Goal: Task Accomplishment & Management: Manage account settings

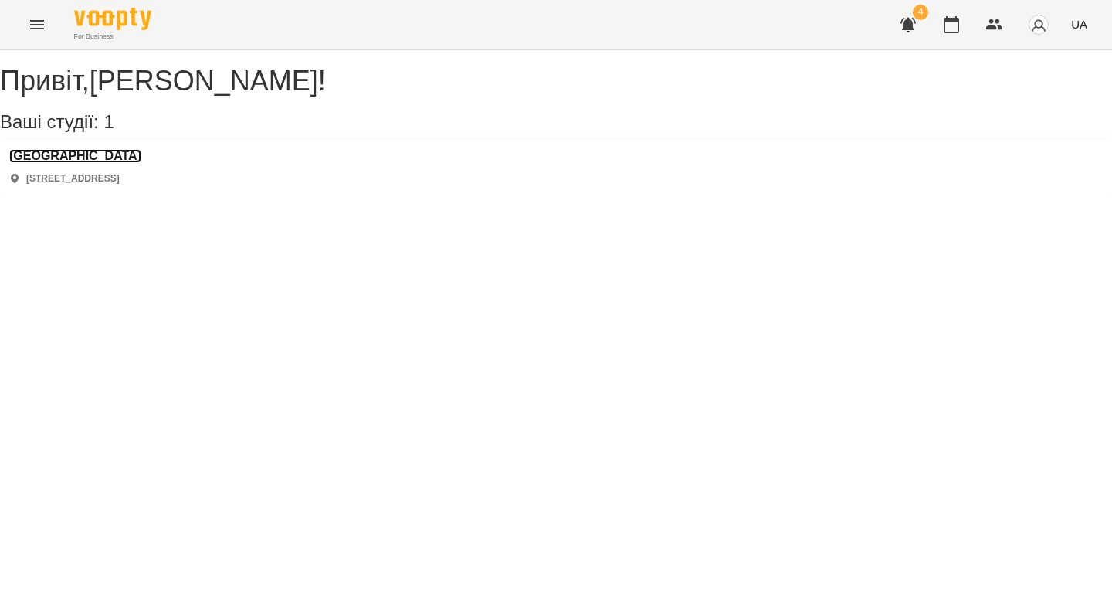
click at [141, 163] on h3 "[GEOGRAPHIC_DATA]" at bounding box center [75, 156] width 132 height 14
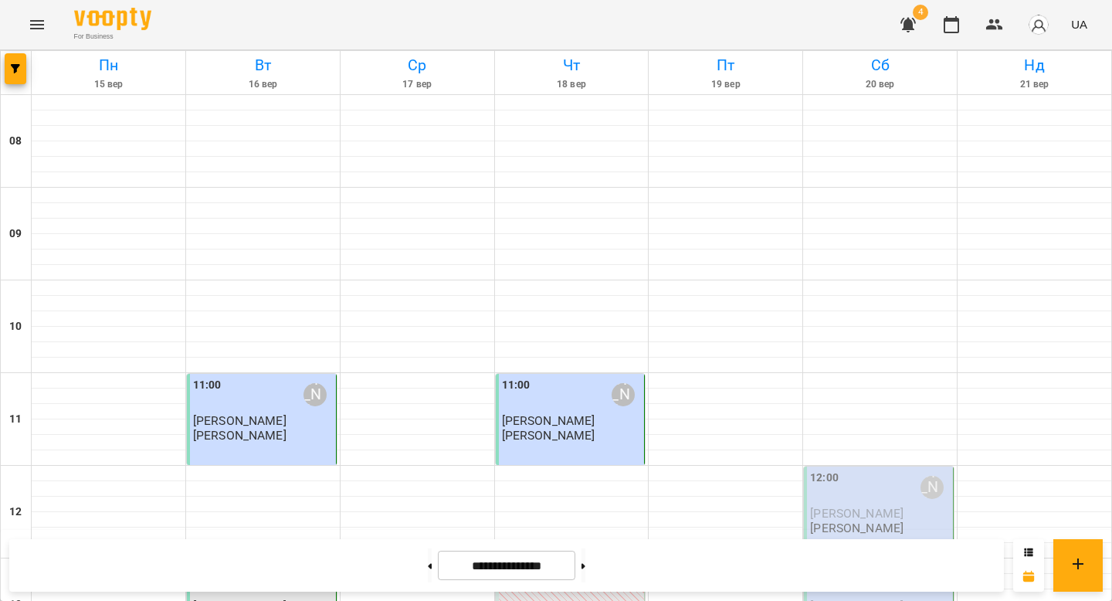
scroll to position [715, 0]
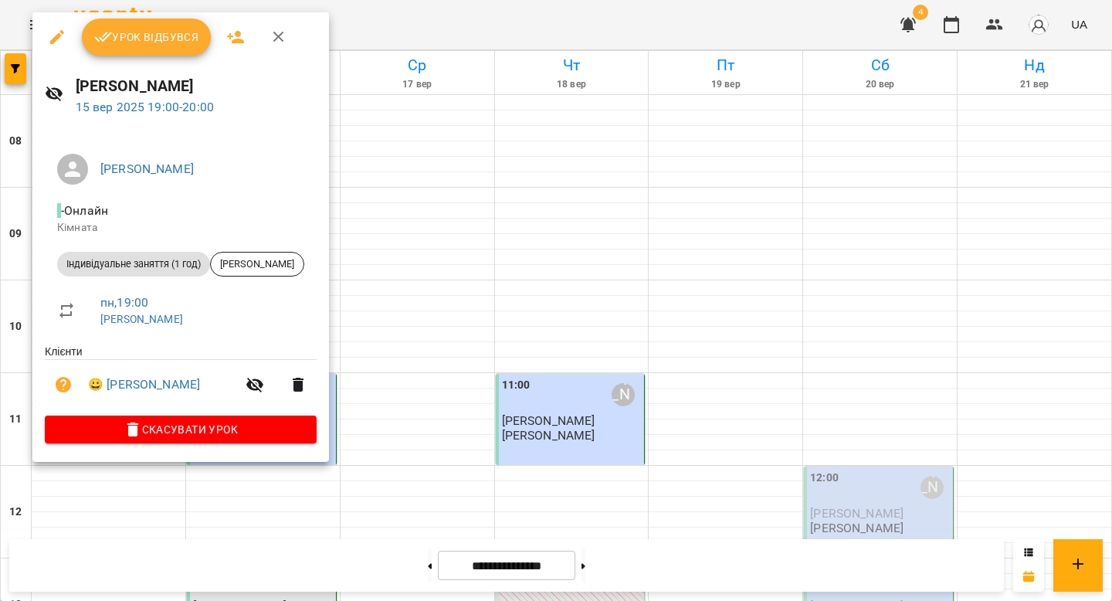
click at [141, 33] on span "Урок відбувся" at bounding box center [146, 37] width 105 height 19
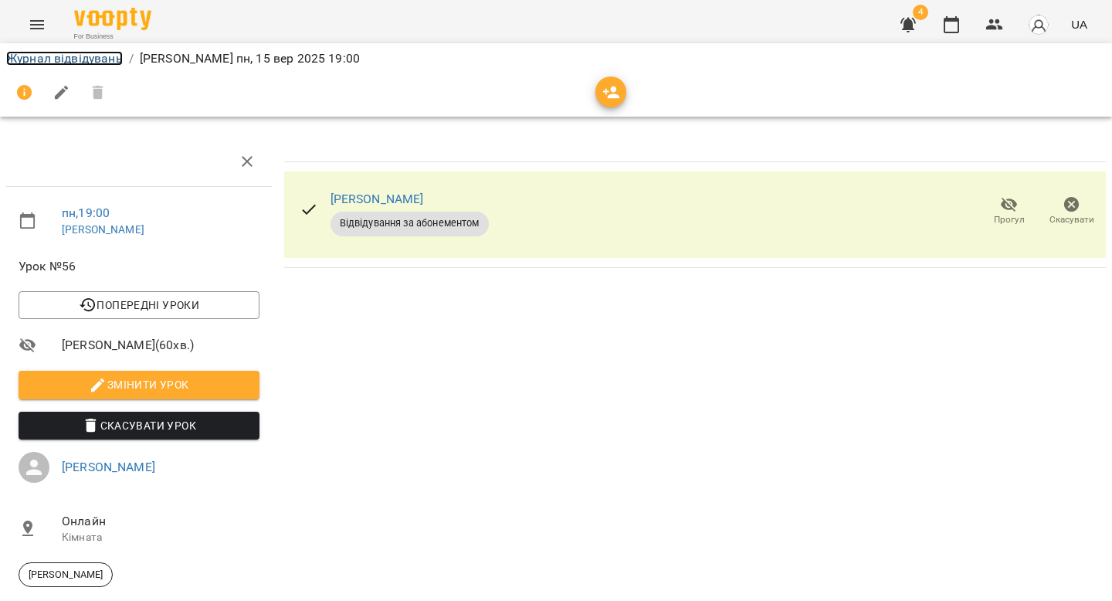
click at [79, 57] on link "Журнал відвідувань" at bounding box center [64, 58] width 117 height 15
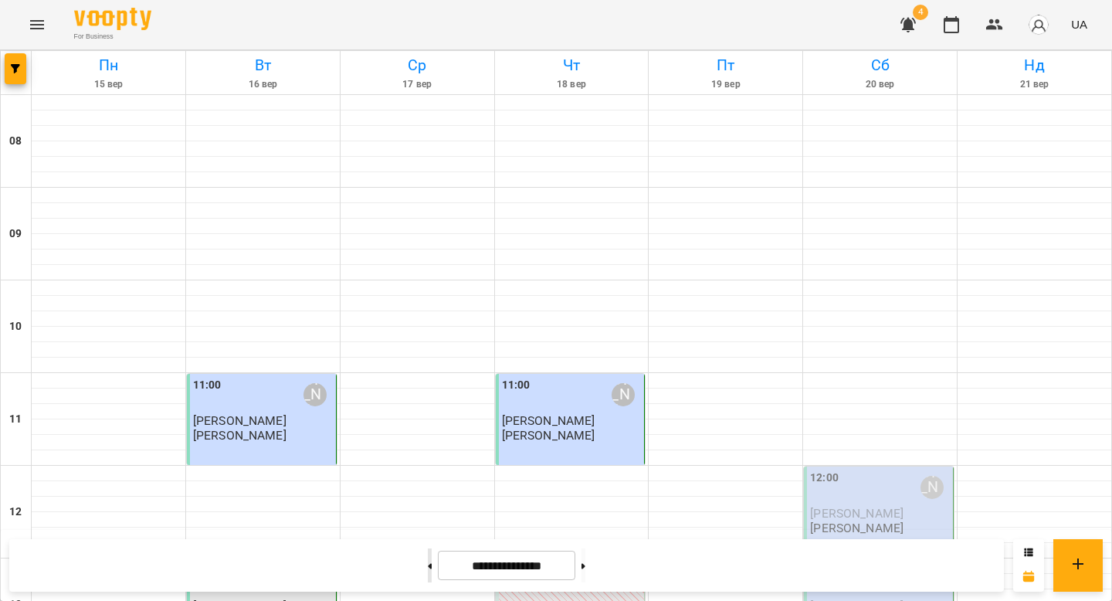
click at [429, 566] on icon at bounding box center [431, 565] width 4 height 5
type input "**********"
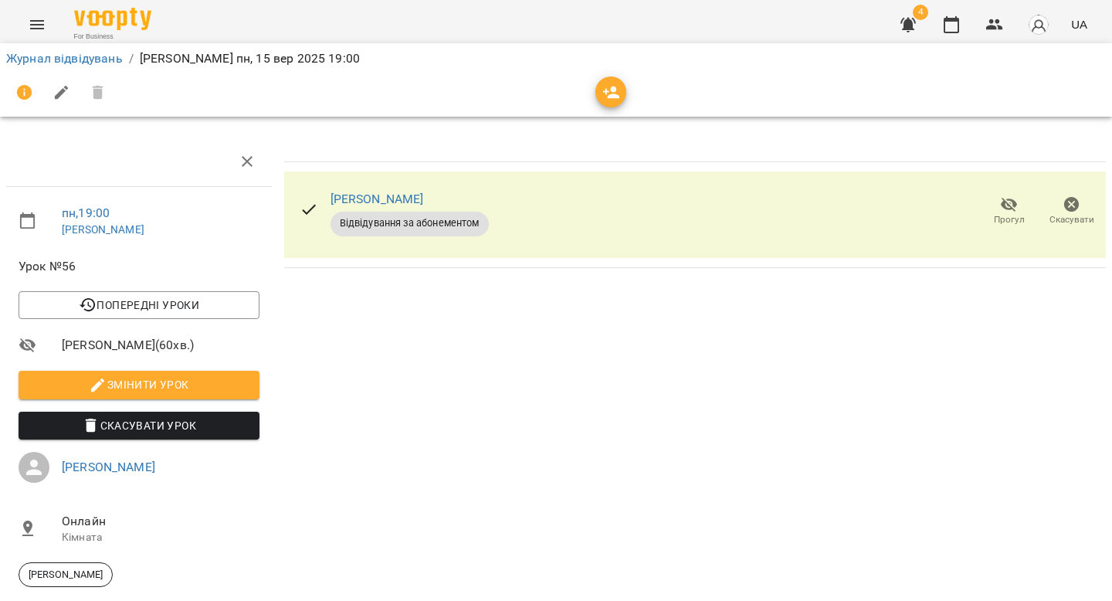
scroll to position [36, 0]
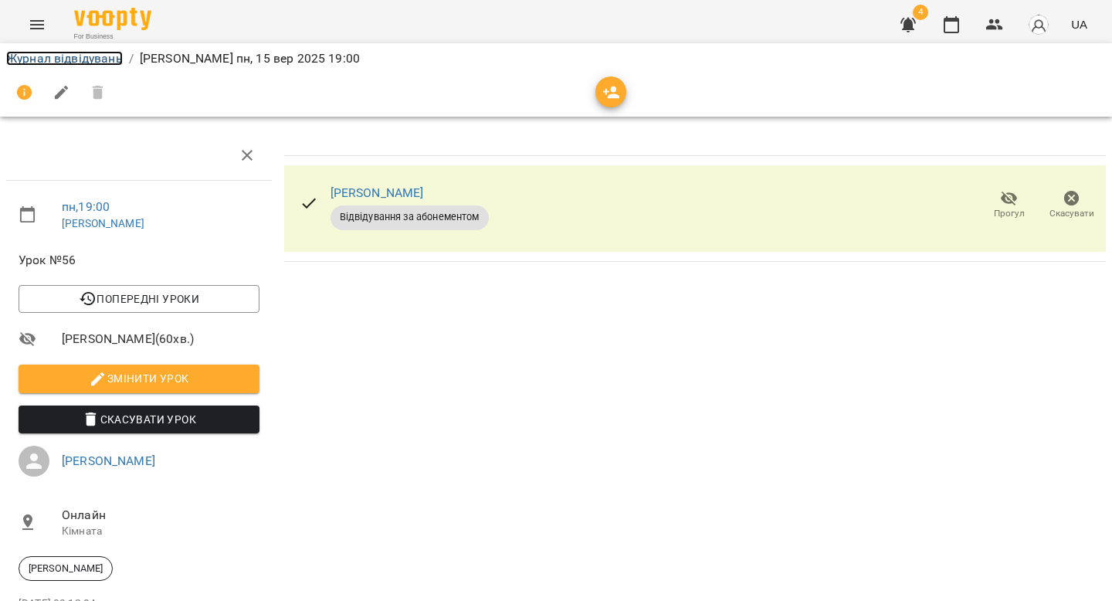
click at [115, 60] on link "Журнал відвідувань" at bounding box center [64, 58] width 117 height 15
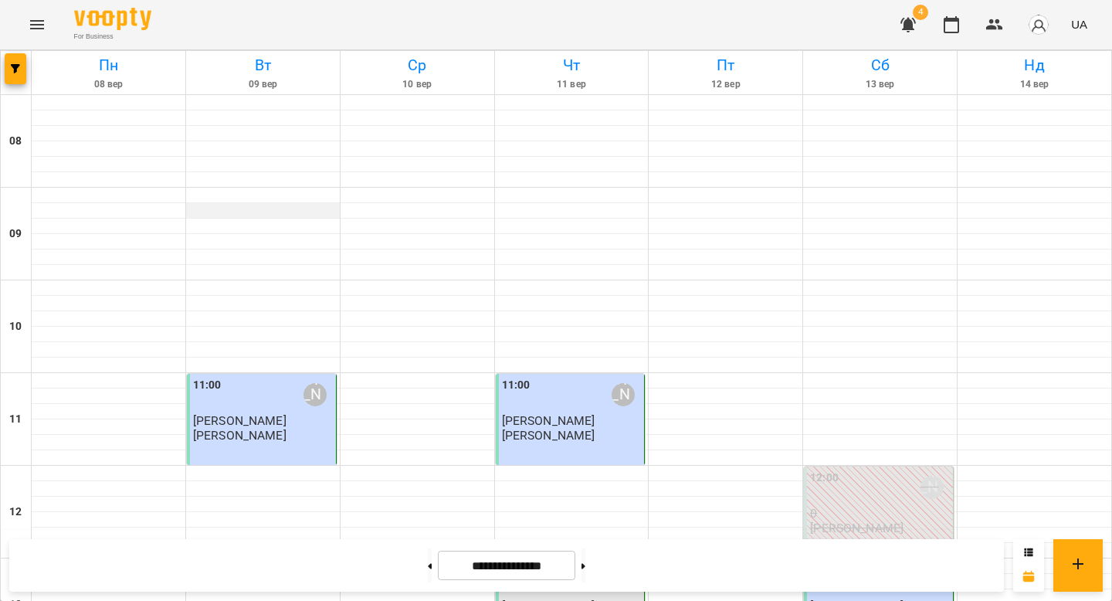
scroll to position [827, 0]
click at [428, 562] on button at bounding box center [430, 565] width 4 height 34
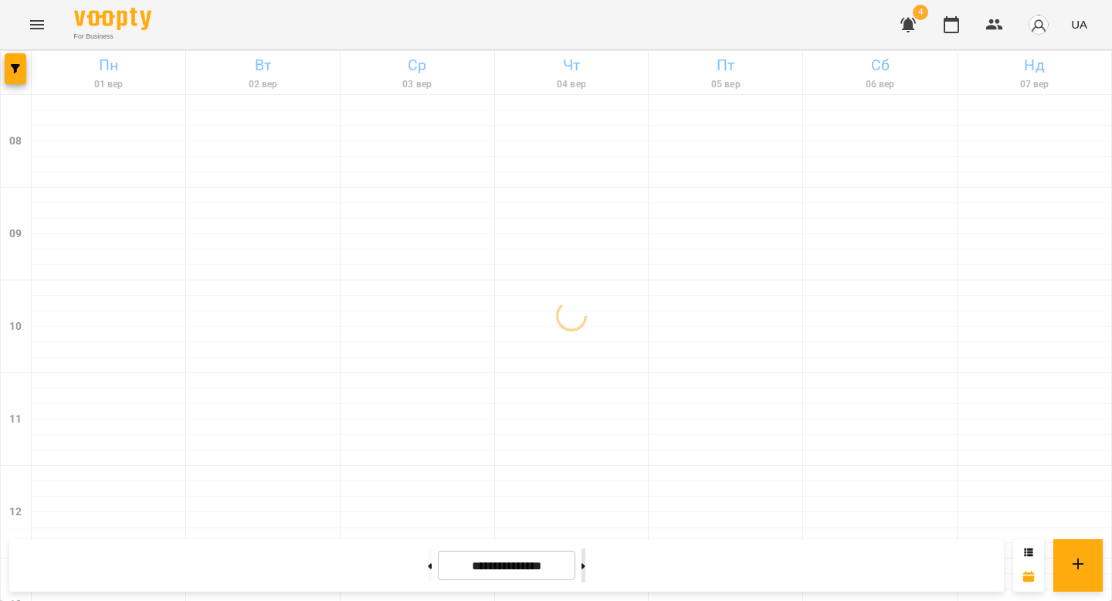
click at [585, 574] on button at bounding box center [584, 565] width 4 height 34
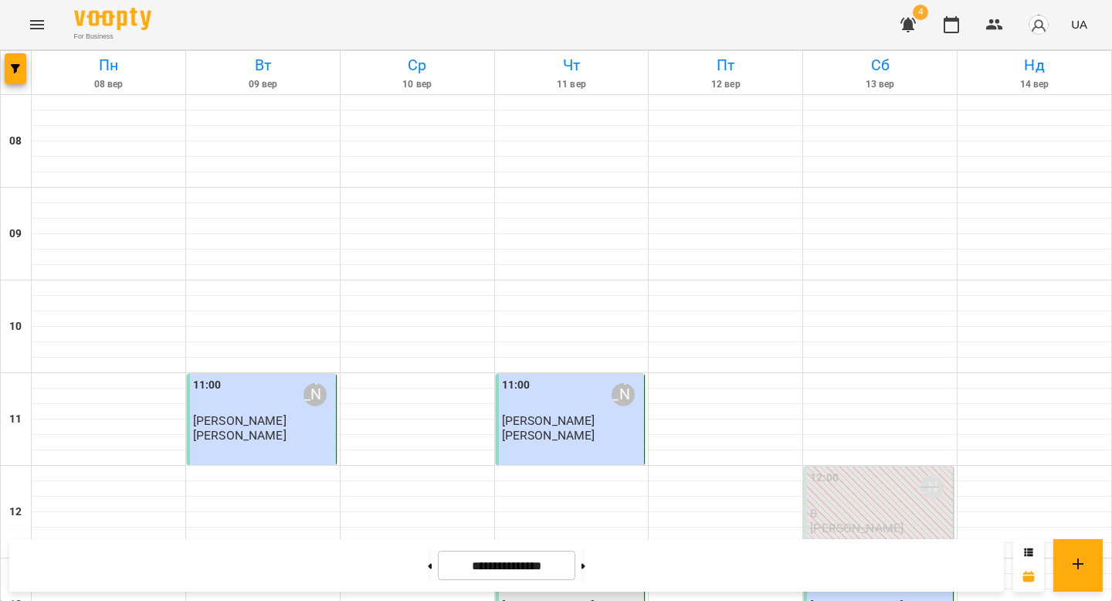
scroll to position [355, 0]
click at [585, 563] on button at bounding box center [584, 565] width 4 height 34
type input "**********"
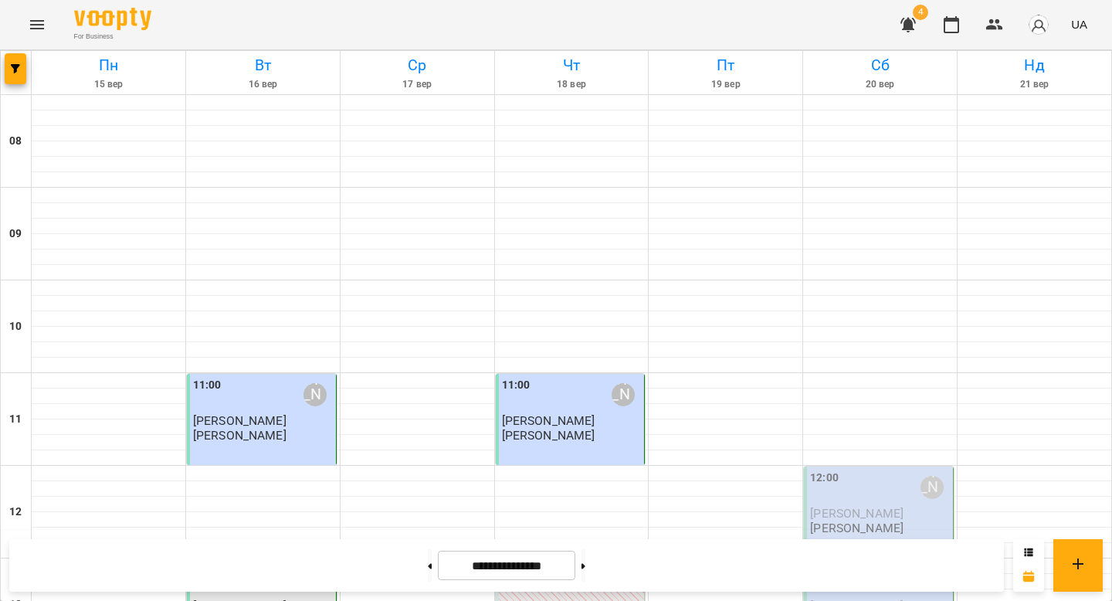
scroll to position [0, 0]
click at [536, 599] on p "0" at bounding box center [572, 605] width 140 height 13
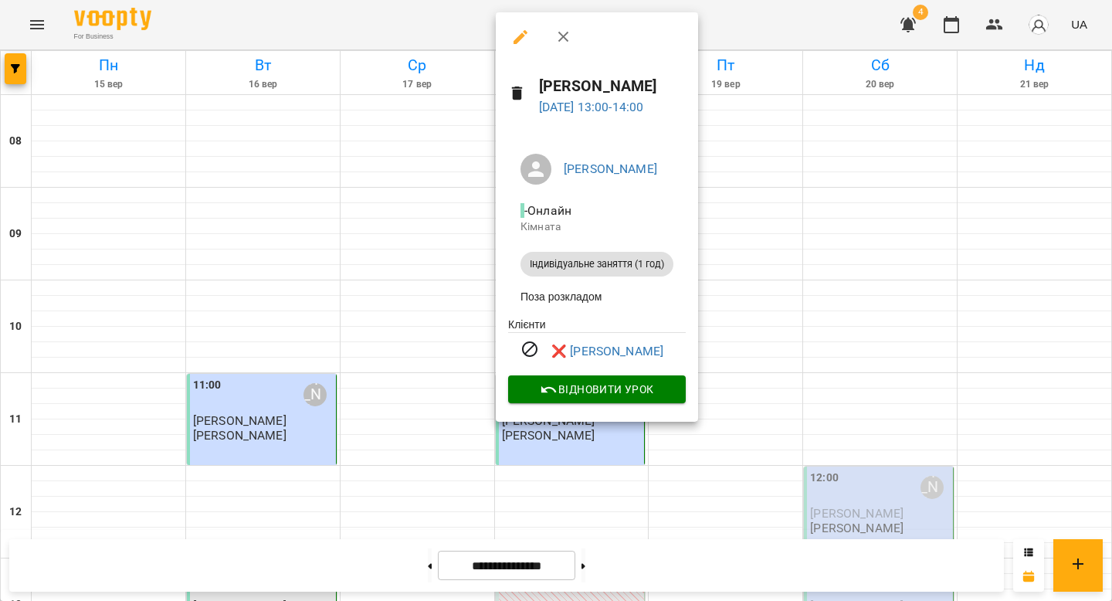
click at [450, 248] on div at bounding box center [556, 300] width 1112 height 601
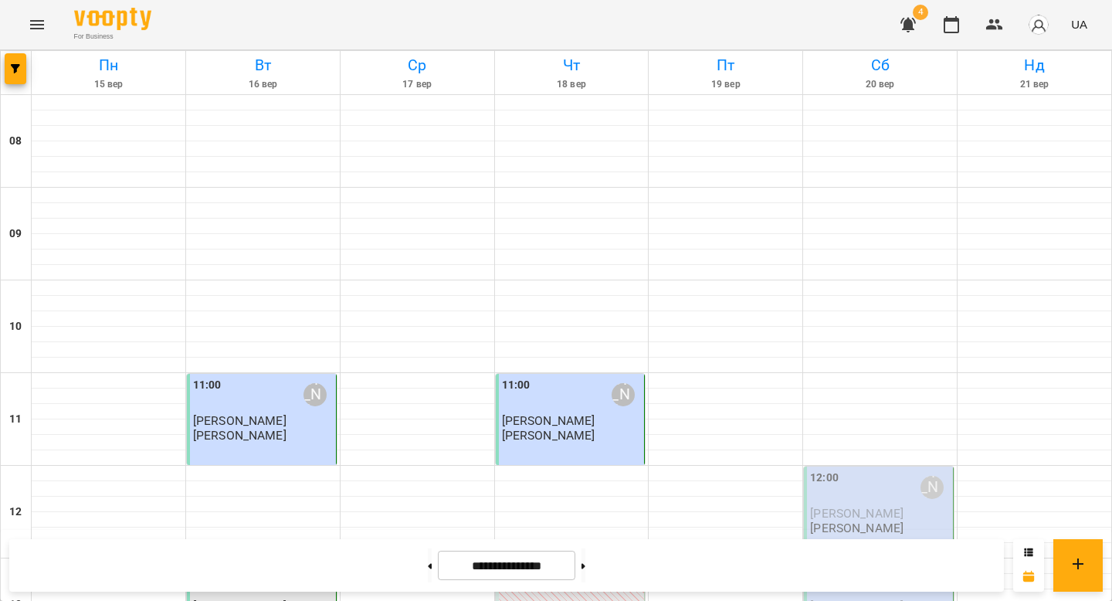
scroll to position [954, 0]
